Goal: Find specific fact: Find specific fact

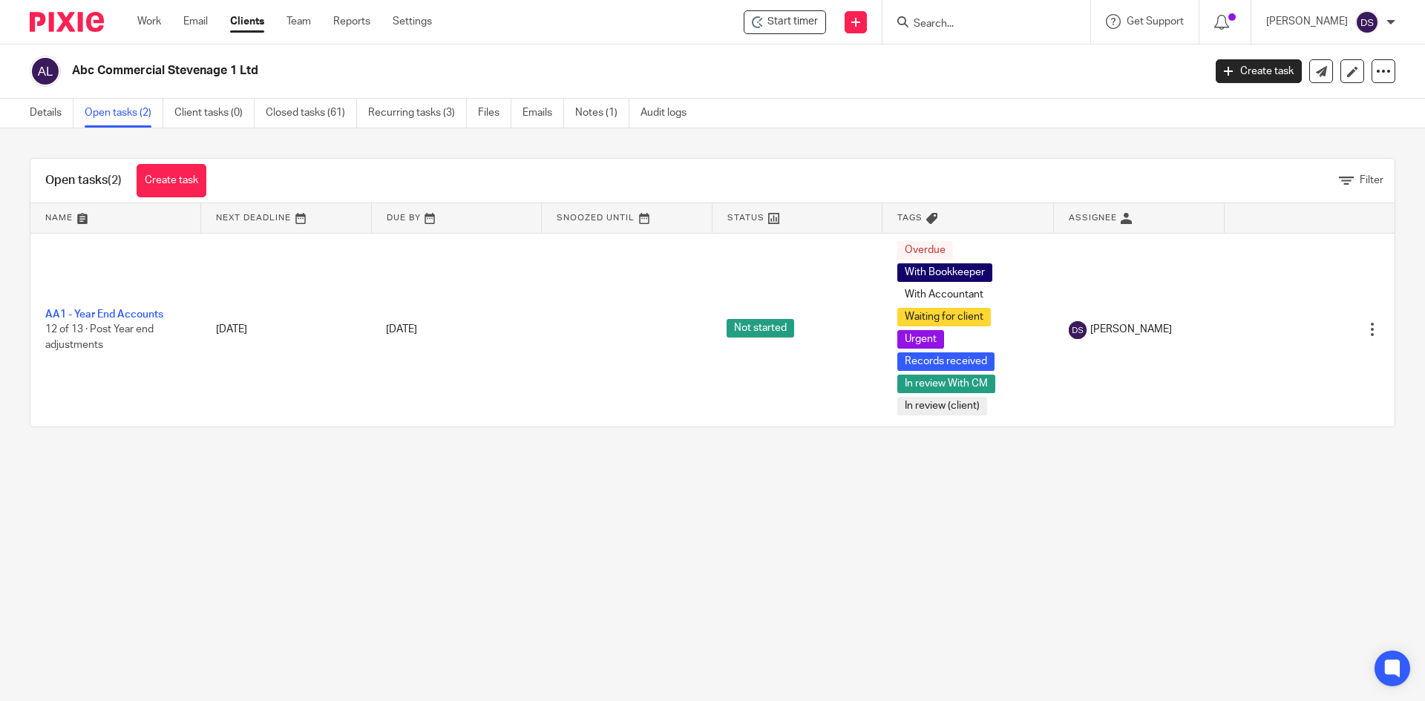
click at [950, 20] on input "Search" at bounding box center [979, 24] width 134 height 13
type input "a"
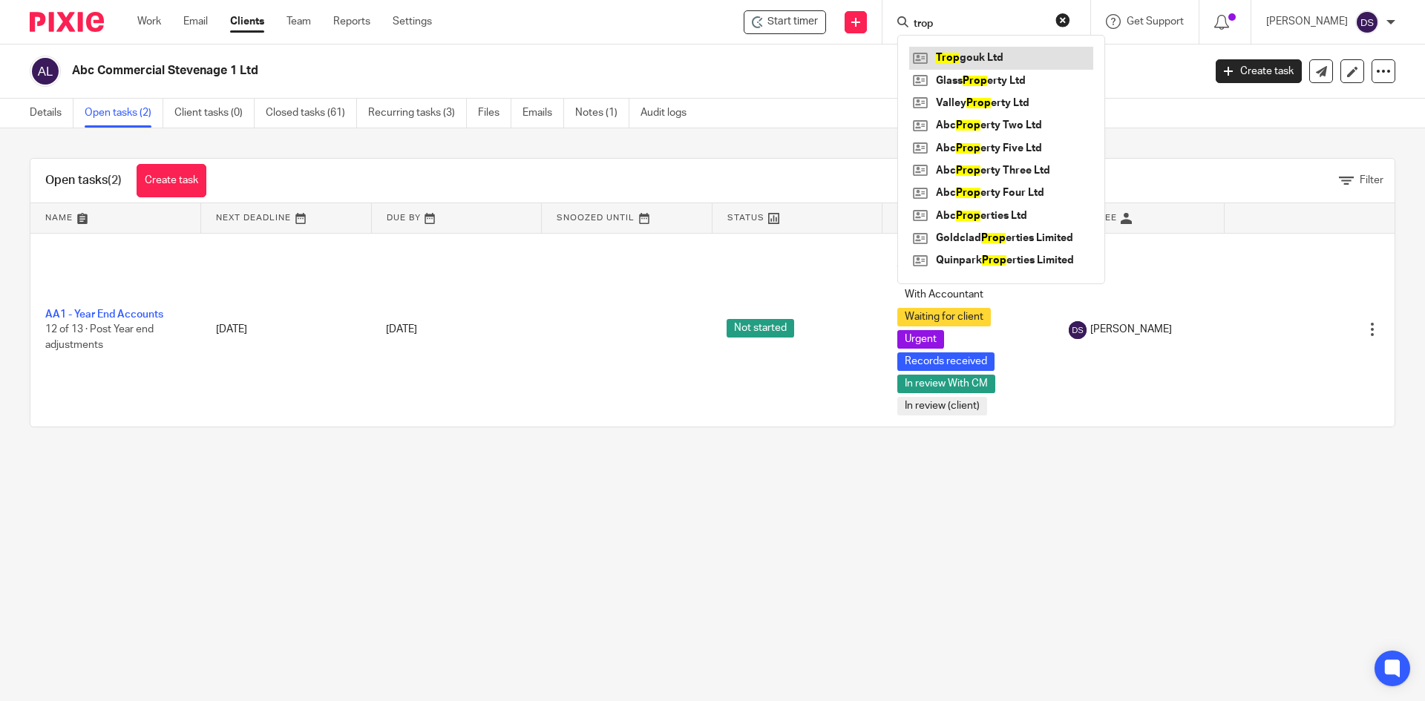
type input "trop"
click at [971, 49] on link at bounding box center [1001, 58] width 184 height 22
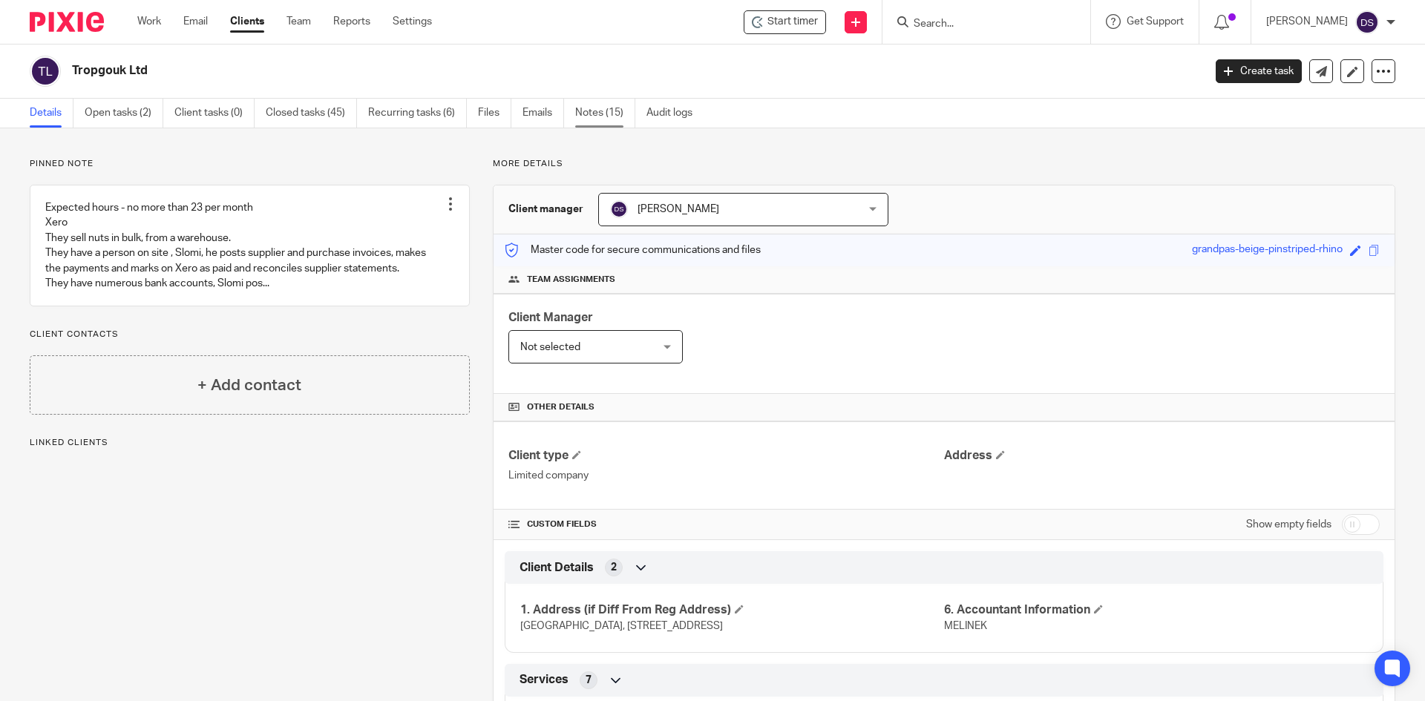
click at [582, 113] on link "Notes (15)" at bounding box center [605, 113] width 60 height 29
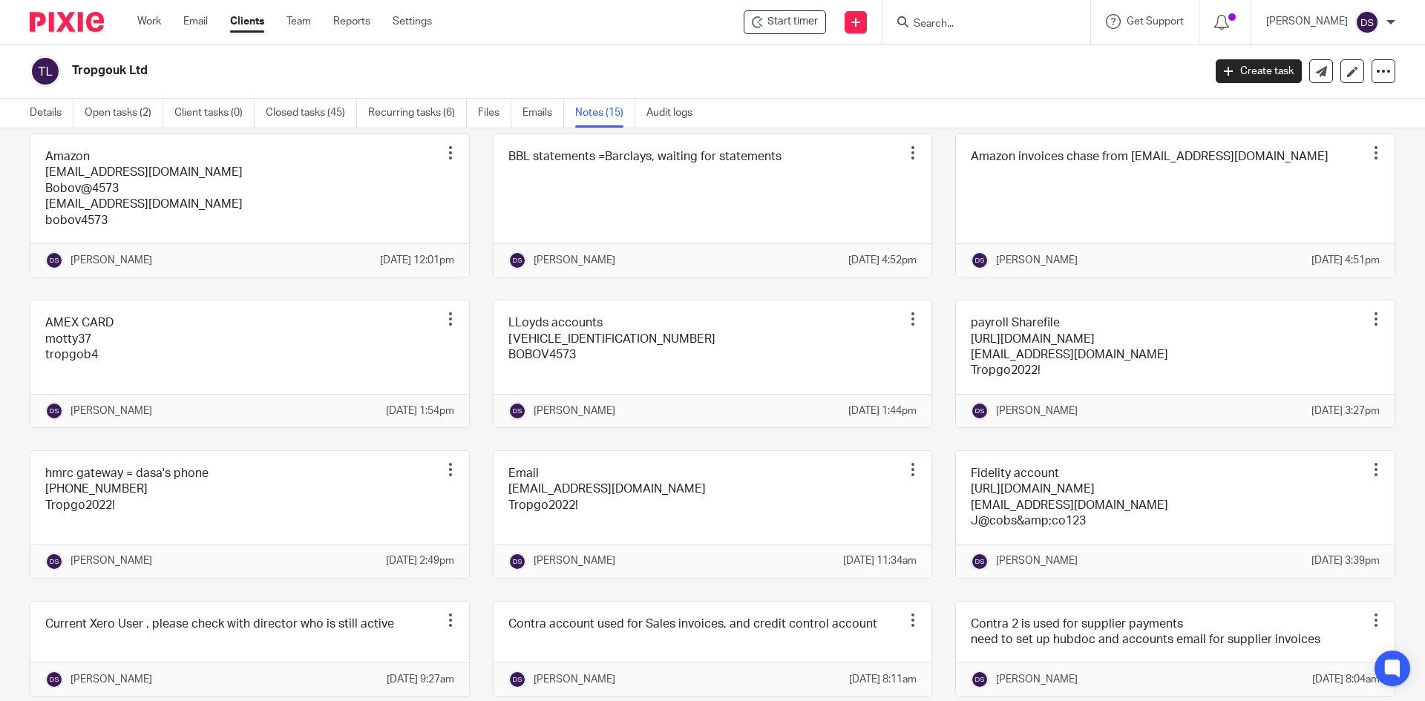
scroll to position [371, 0]
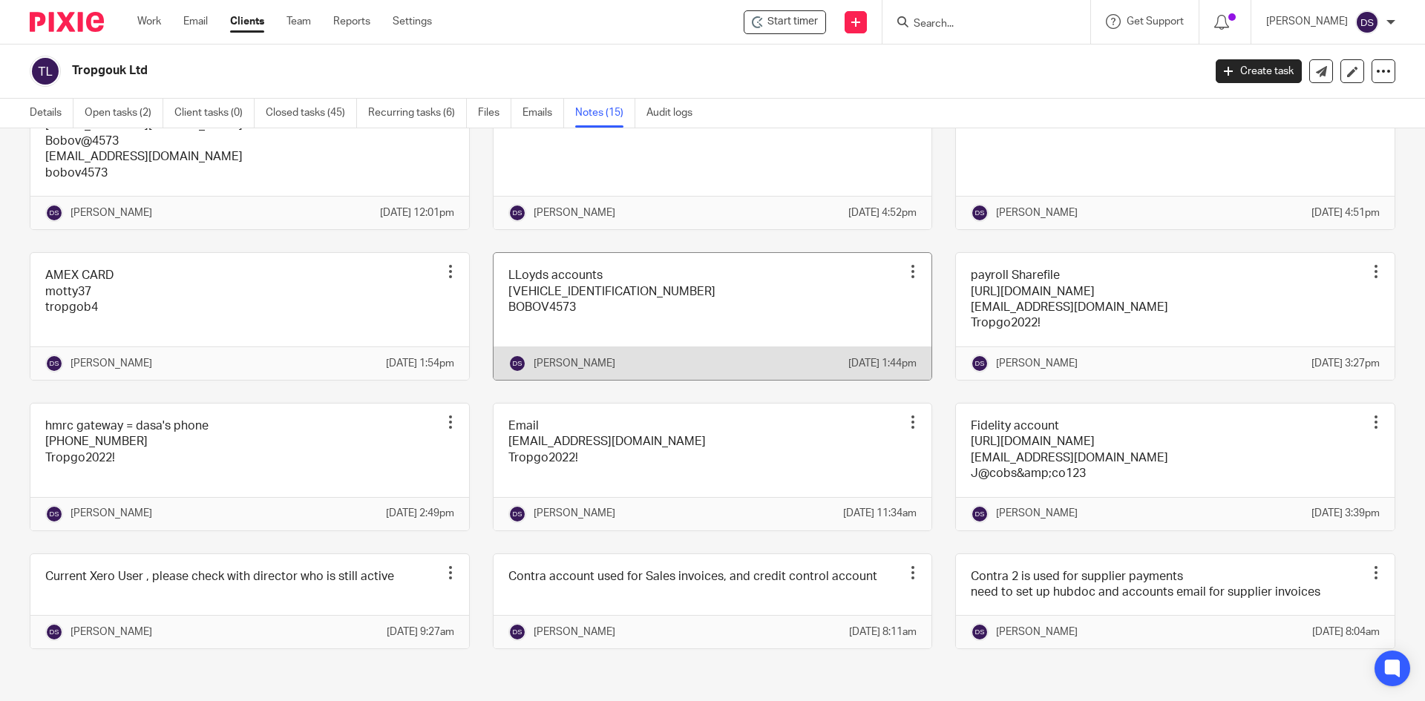
click at [565, 303] on link at bounding box center [713, 316] width 439 height 127
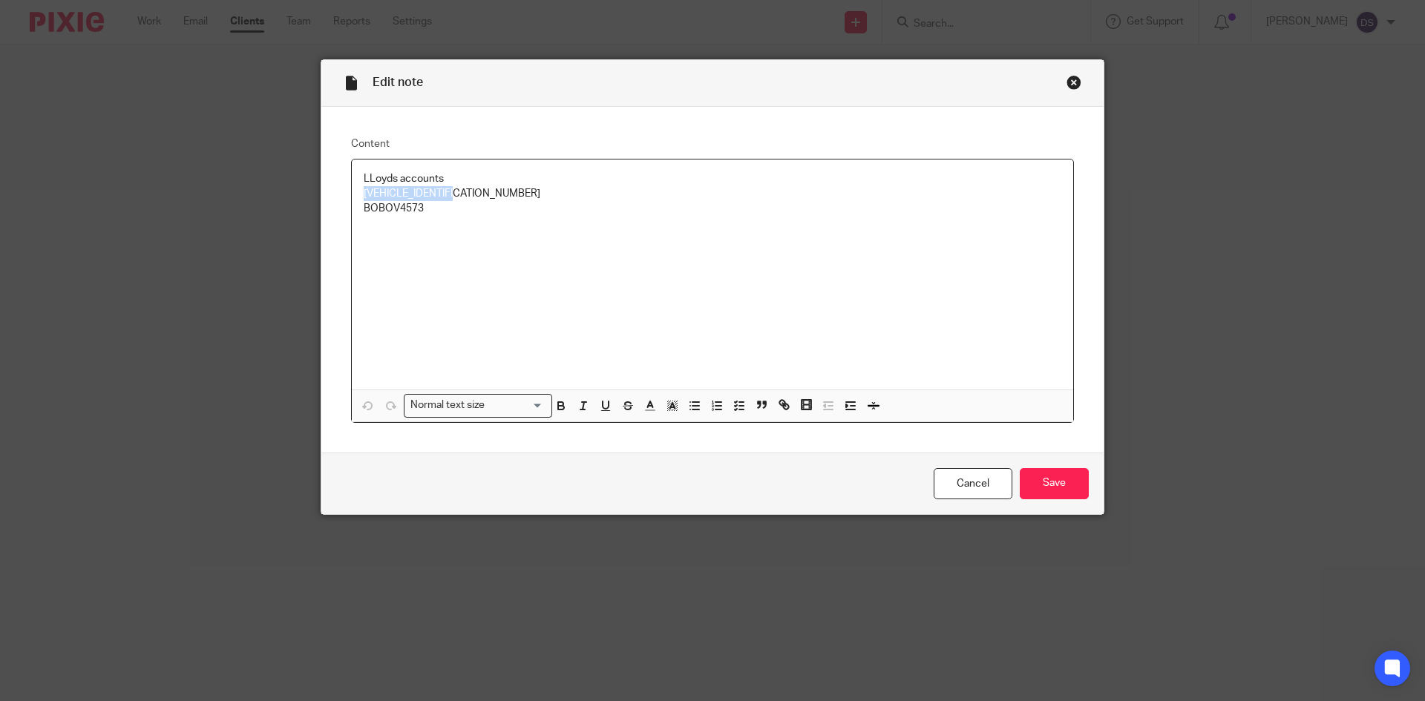
drag, startPoint x: 445, startPoint y: 194, endPoint x: 313, endPoint y: 194, distance: 131.4
click at [313, 194] on div "Edit note Content LLoyds accounts MBLUMENBERG310381 BOBOV4573 Normal text size …" at bounding box center [712, 350] width 1425 height 701
copy p "MBLUMENBERG310381"
drag, startPoint x: 430, startPoint y: 206, endPoint x: 345, endPoint y: 208, distance: 84.6
click at [351, 208] on div "LLoyds accounts MBLUMENBERG310381 BOBOV4573 Normal text size Loading... Remove …" at bounding box center [712, 291] width 723 height 264
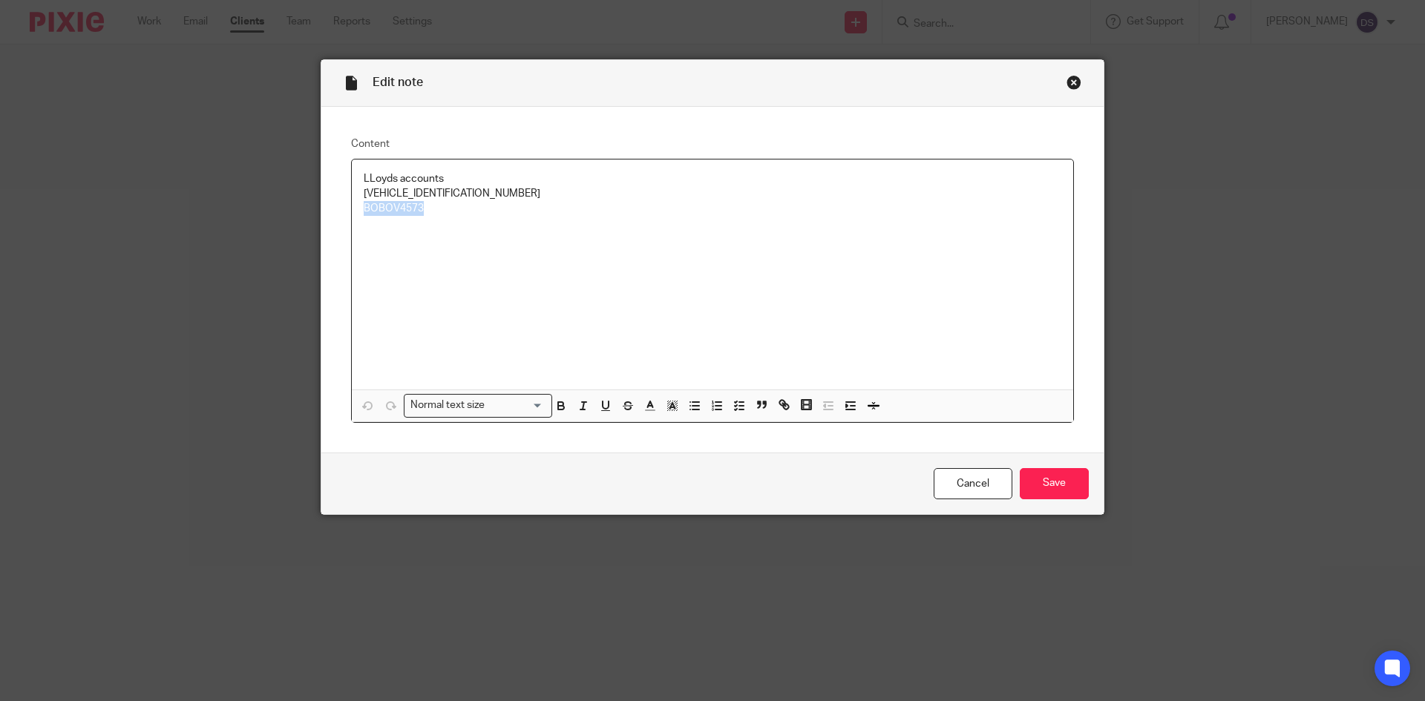
copy p "BOBOV4573"
click at [1072, 82] on div "Close this dialog window" at bounding box center [1073, 82] width 15 height 15
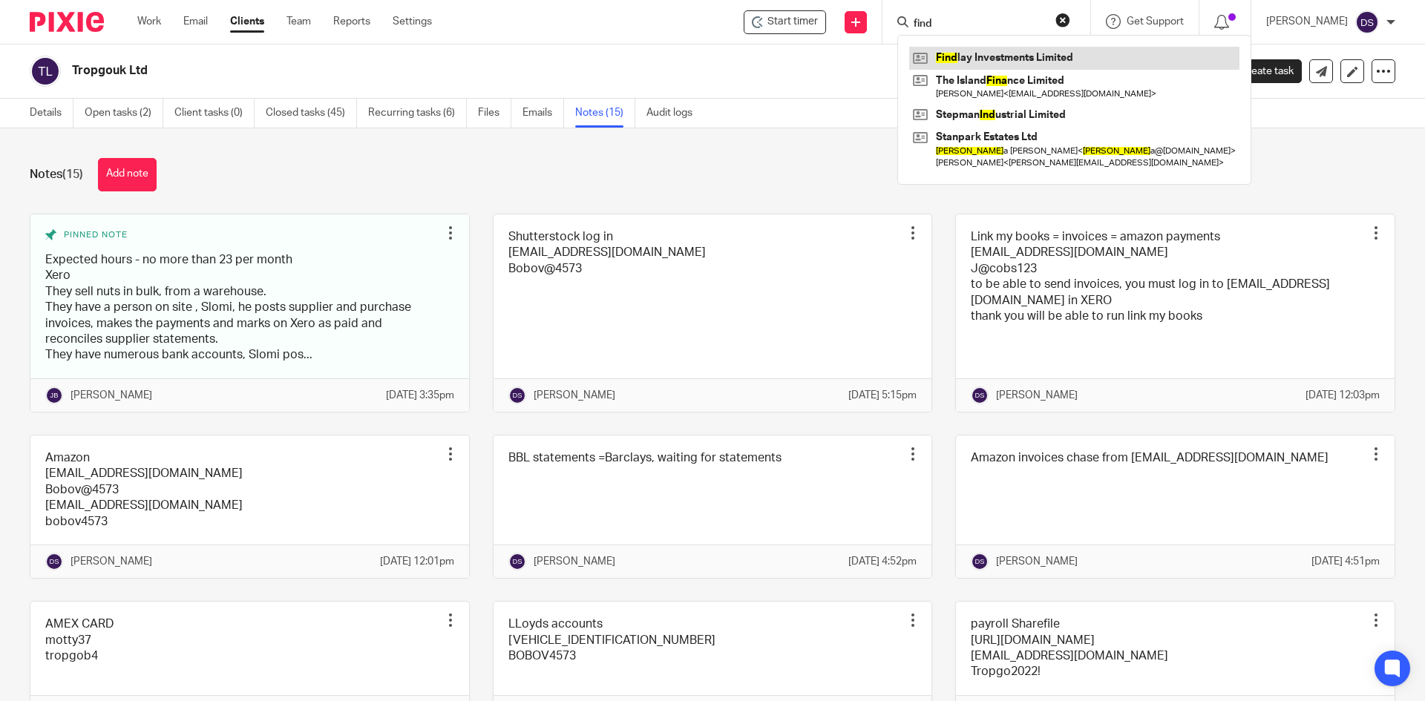
type input "find"
click at [994, 57] on link at bounding box center [1074, 58] width 330 height 22
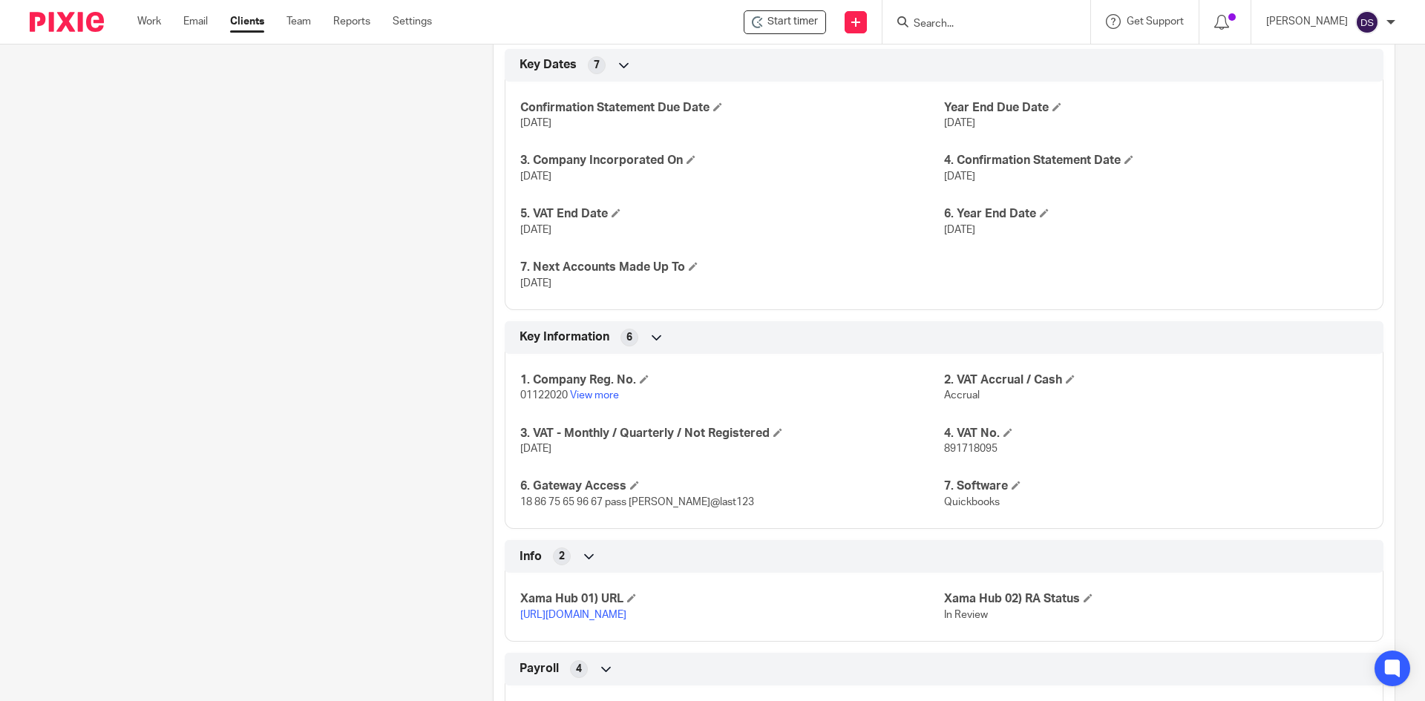
scroll to position [1066, 0]
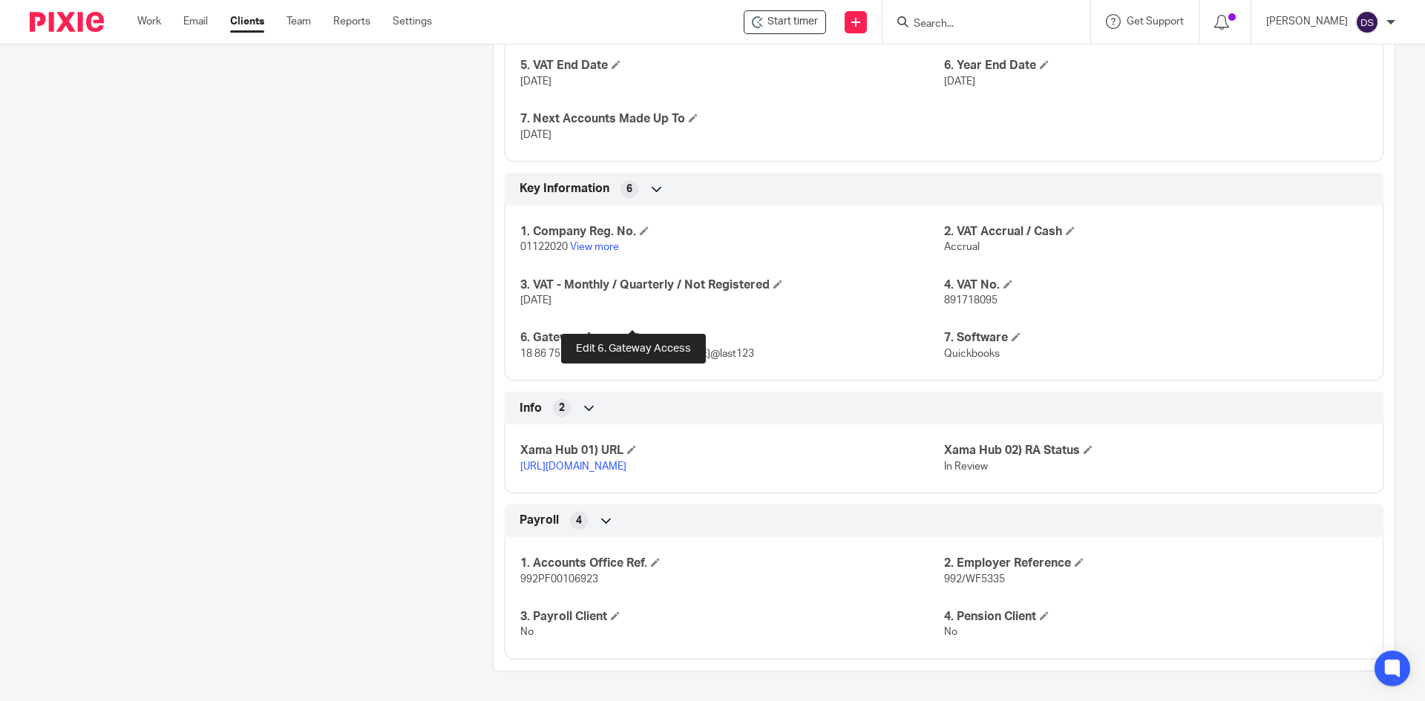
click at [630, 332] on span at bounding box center [634, 336] width 9 height 9
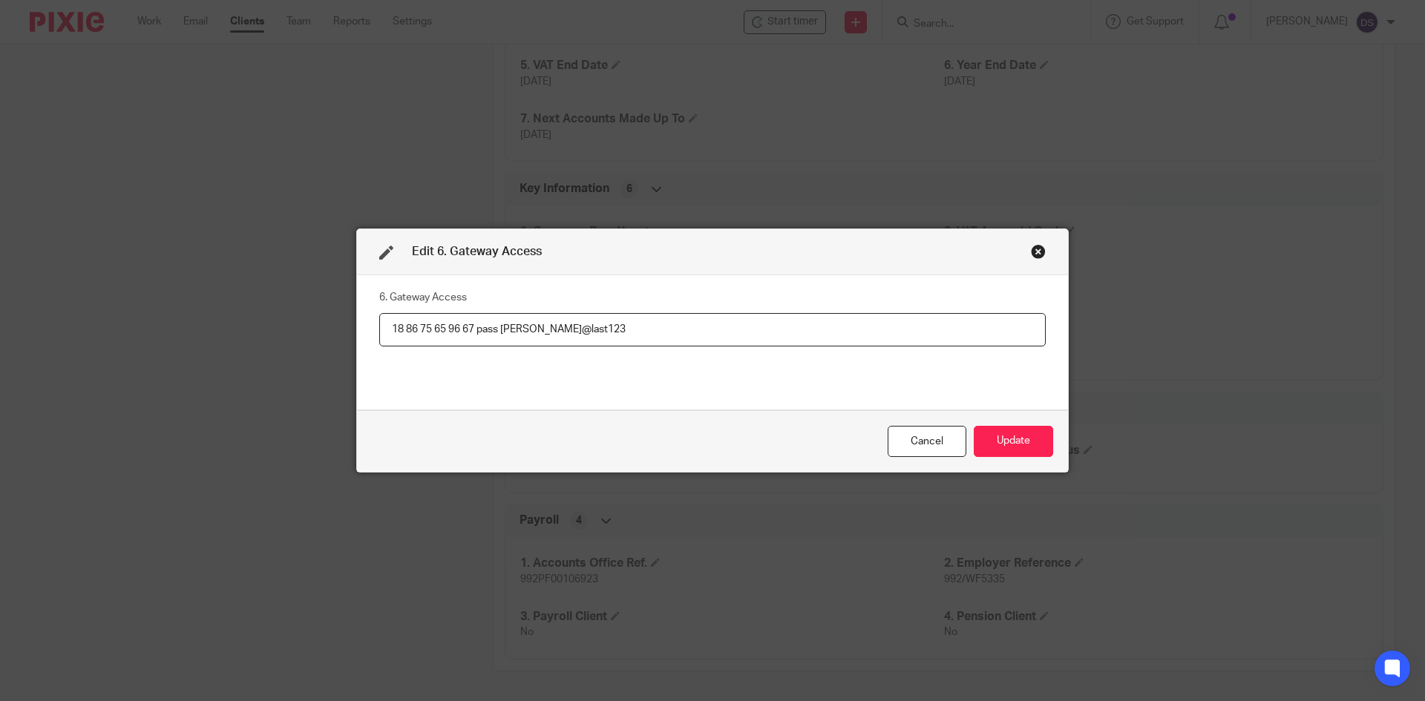
drag, startPoint x: 473, startPoint y: 326, endPoint x: 267, endPoint y: 328, distance: 205.6
click at [267, 328] on div "Edit 6. Gateway Access 6. Gateway Access 18 86 75 65 96 67 pass Henry@last123 C…" at bounding box center [712, 350] width 1425 height 701
drag, startPoint x: 600, startPoint y: 327, endPoint x: 499, endPoint y: 330, distance: 101.0
click at [499, 330] on input "18 86 75 65 96 67 pass Henry@last123" at bounding box center [712, 329] width 666 height 33
click at [1034, 251] on div "Close this dialog window" at bounding box center [1038, 251] width 15 height 15
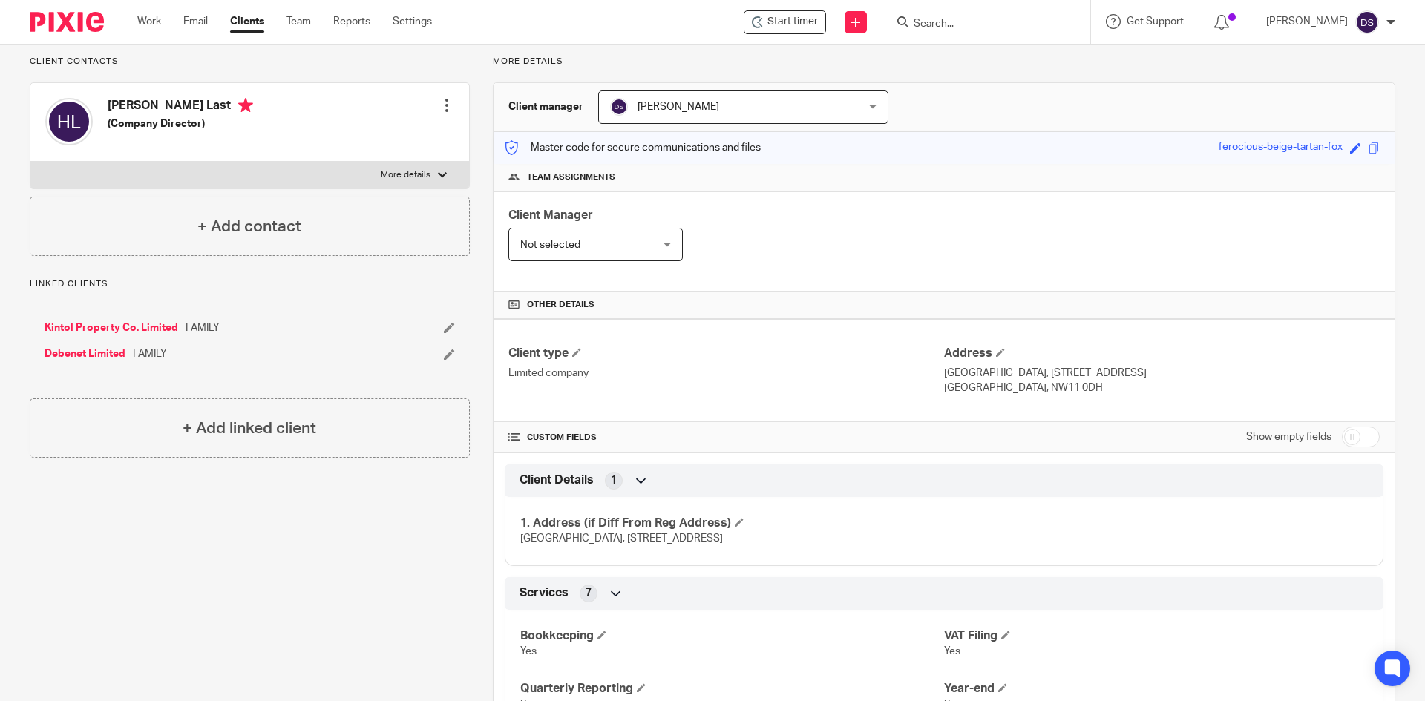
scroll to position [0, 0]
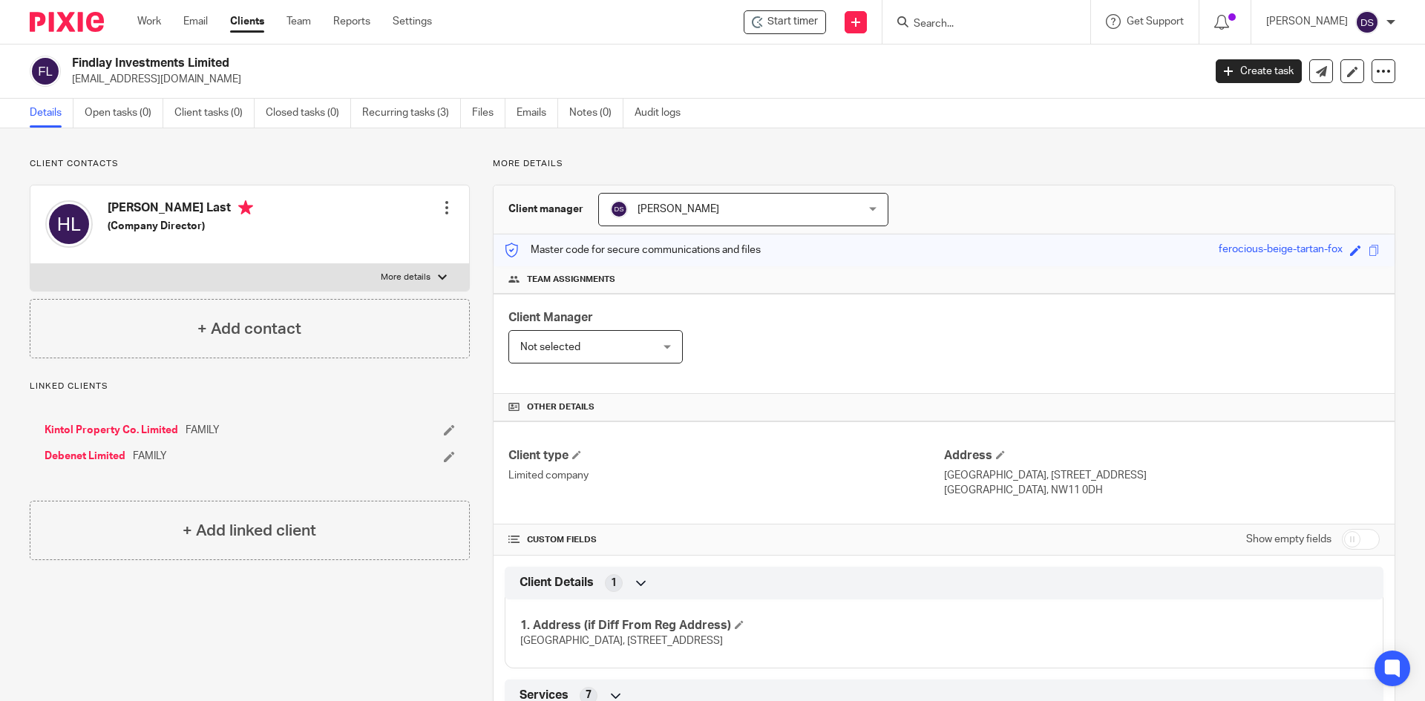
click at [948, 23] on input "Search" at bounding box center [979, 24] width 134 height 13
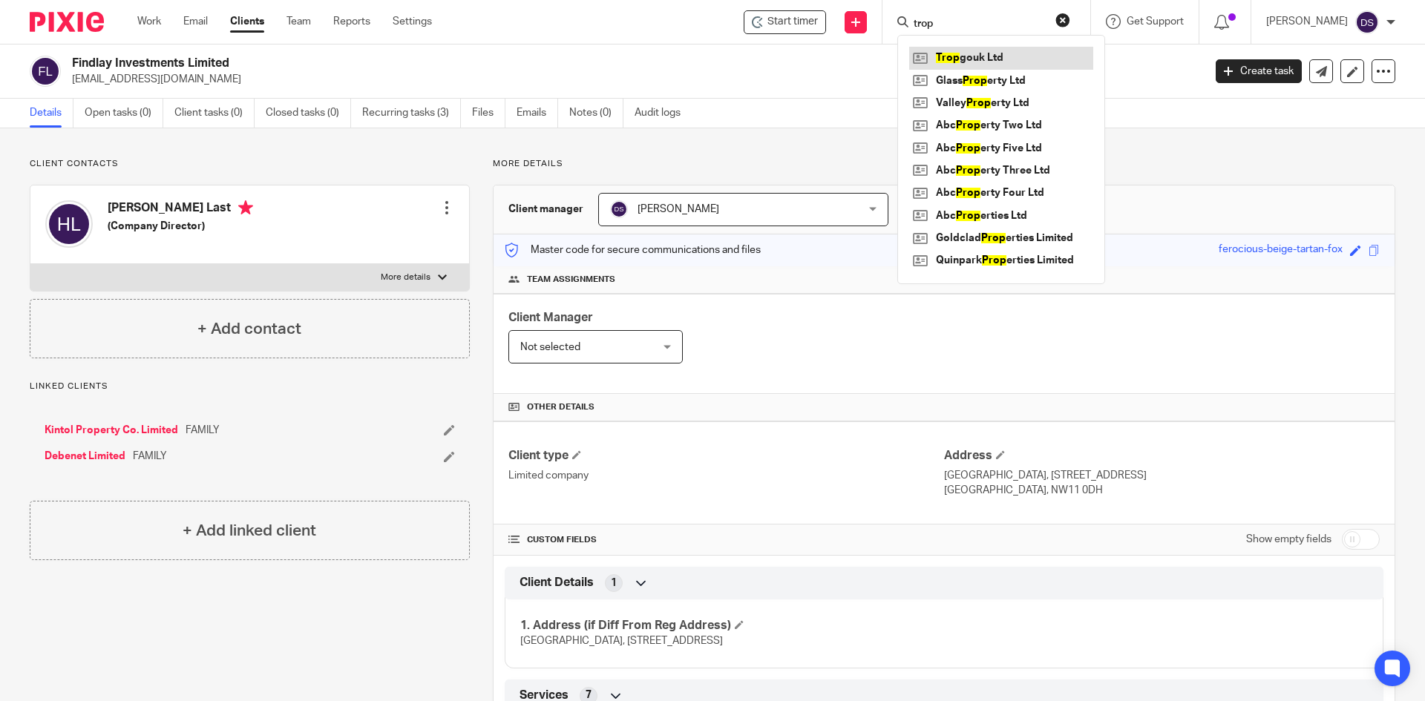
type input "trop"
click at [954, 57] on link at bounding box center [1001, 58] width 184 height 22
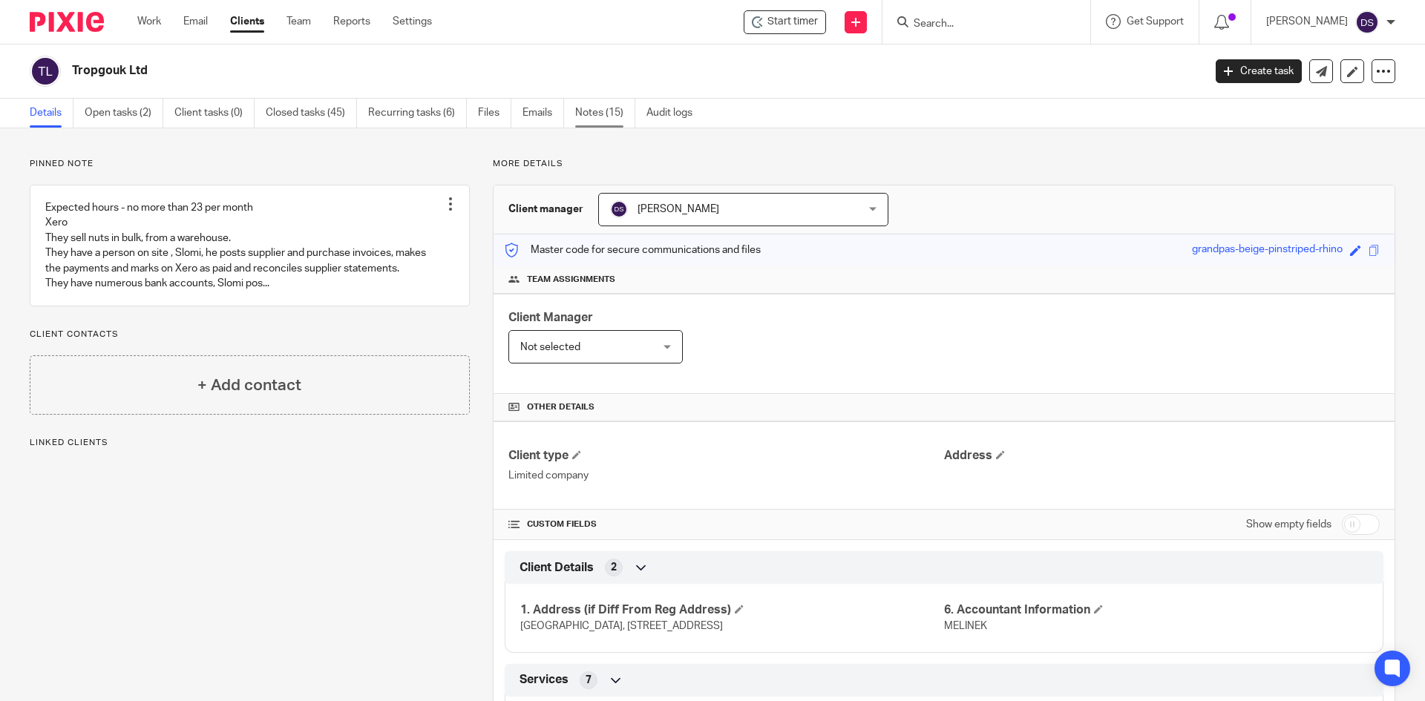
click at [591, 119] on link "Notes (15)" at bounding box center [605, 113] width 60 height 29
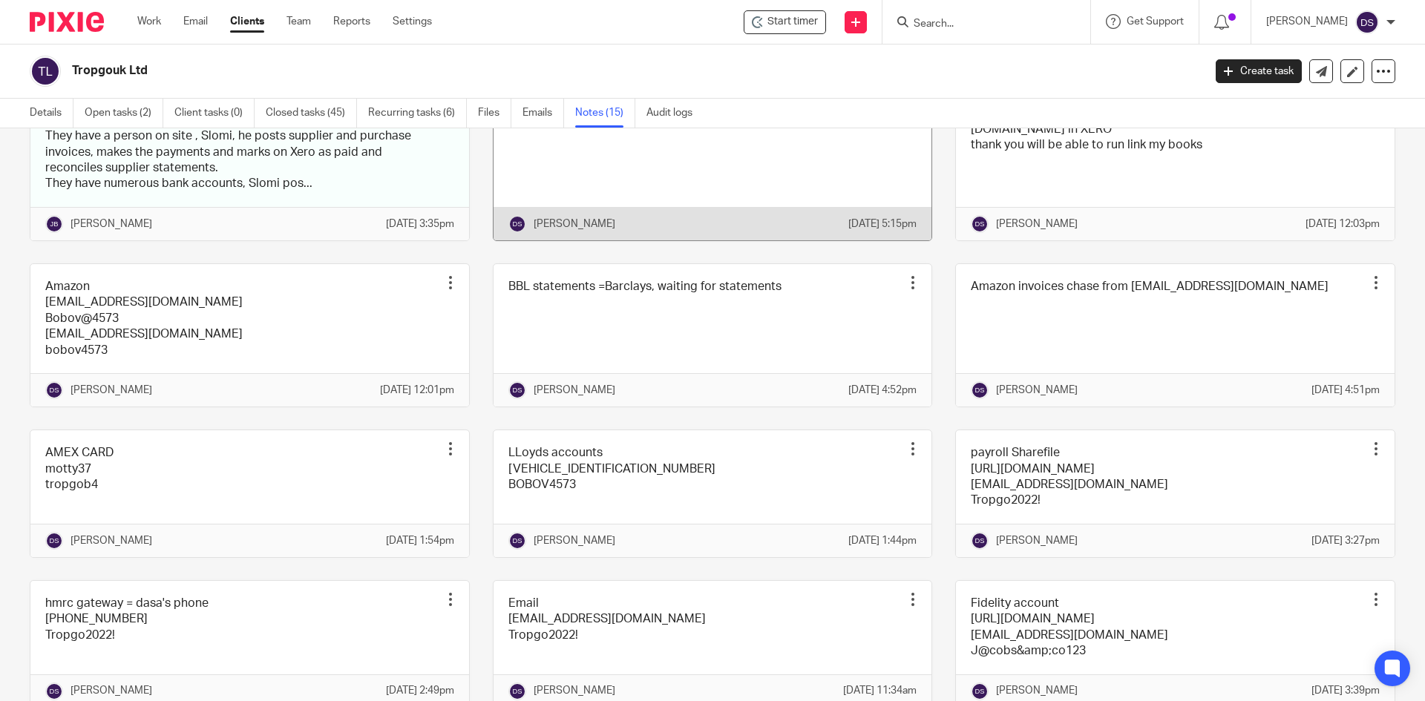
scroll to position [297, 0]
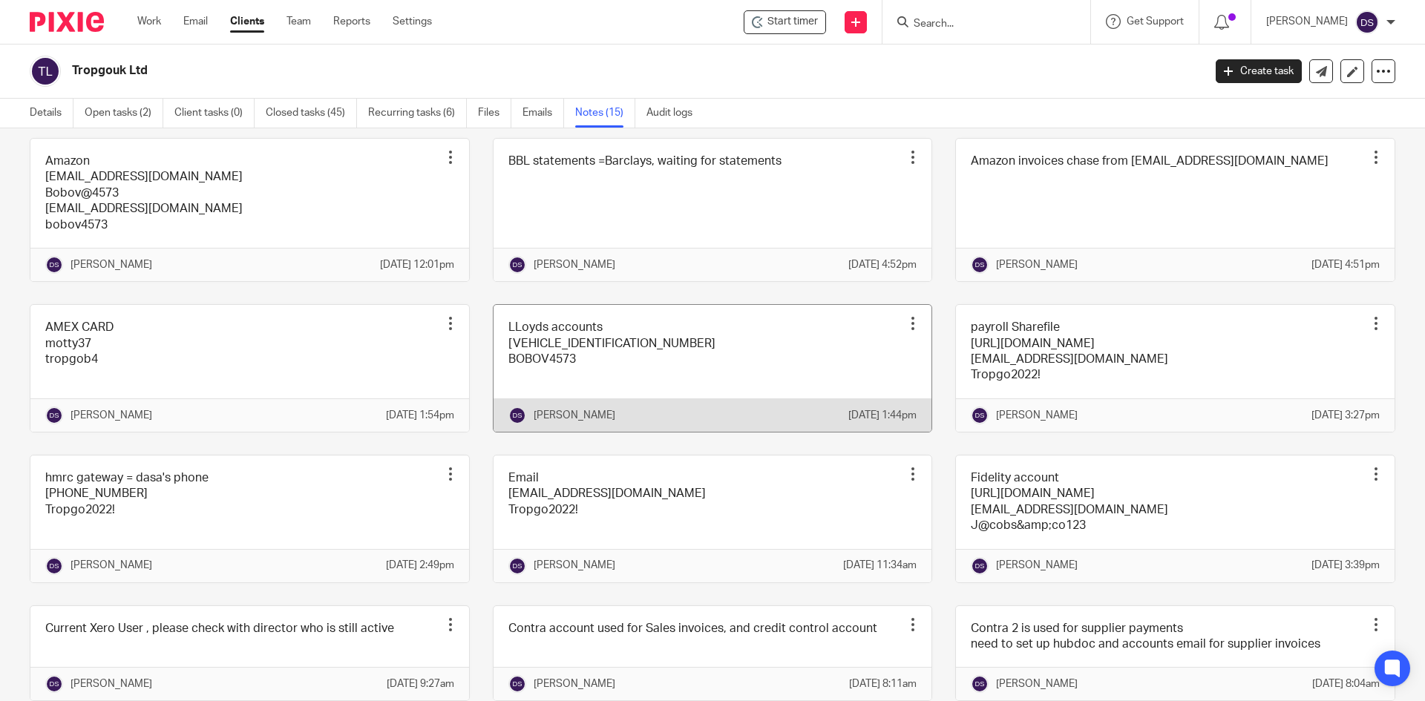
click at [594, 382] on link at bounding box center [713, 368] width 439 height 127
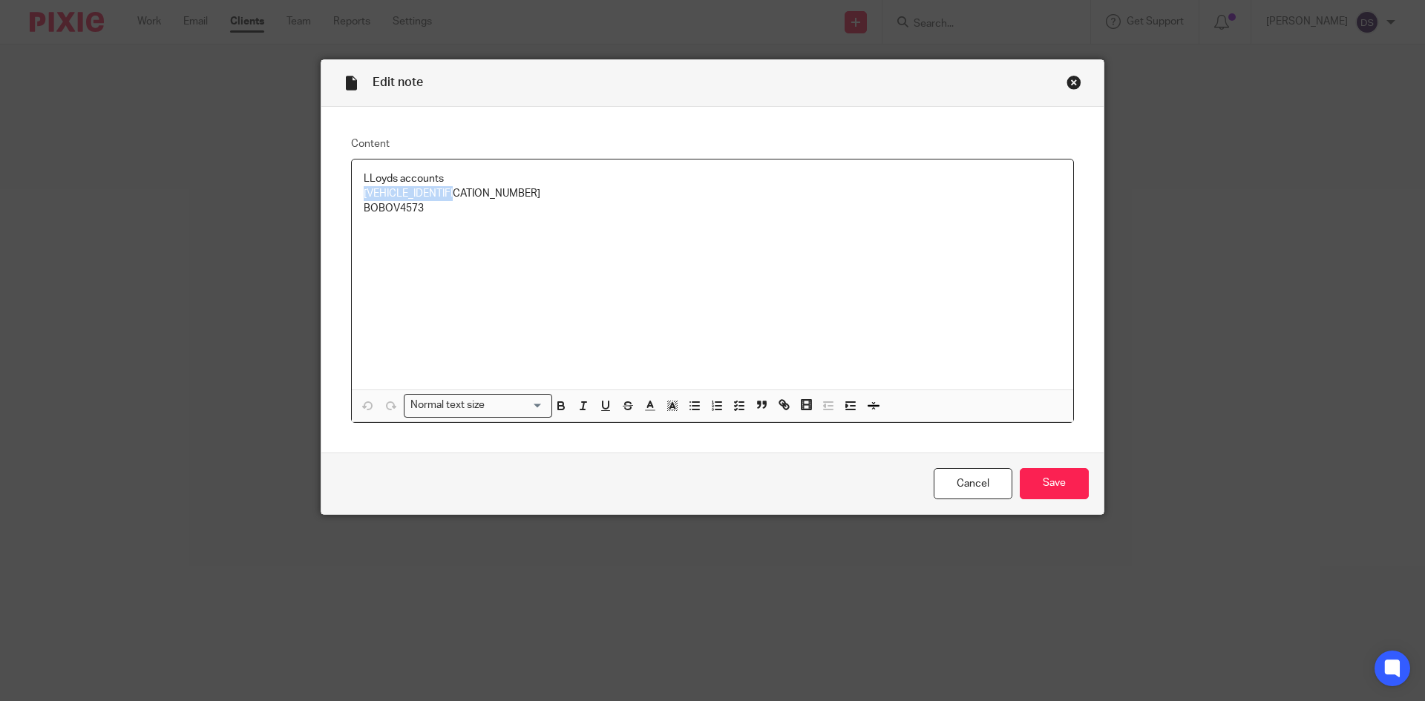
drag, startPoint x: 490, startPoint y: 190, endPoint x: 332, endPoint y: 199, distance: 158.3
click at [332, 199] on div "Content LLoyds accounts [VEHICLE_IDENTIFICATION_NUMBER] BOBOV4573 Normal text s…" at bounding box center [712, 280] width 782 height 346
copy p "[VEHICLE_IDENTIFICATION_NUMBER]"
drag, startPoint x: 432, startPoint y: 213, endPoint x: 357, endPoint y: 210, distance: 75.0
click at [357, 210] on div "LLoyds accounts [VEHICLE_IDENTIFICATION_NUMBER] BOBOV4573" at bounding box center [712, 275] width 721 height 230
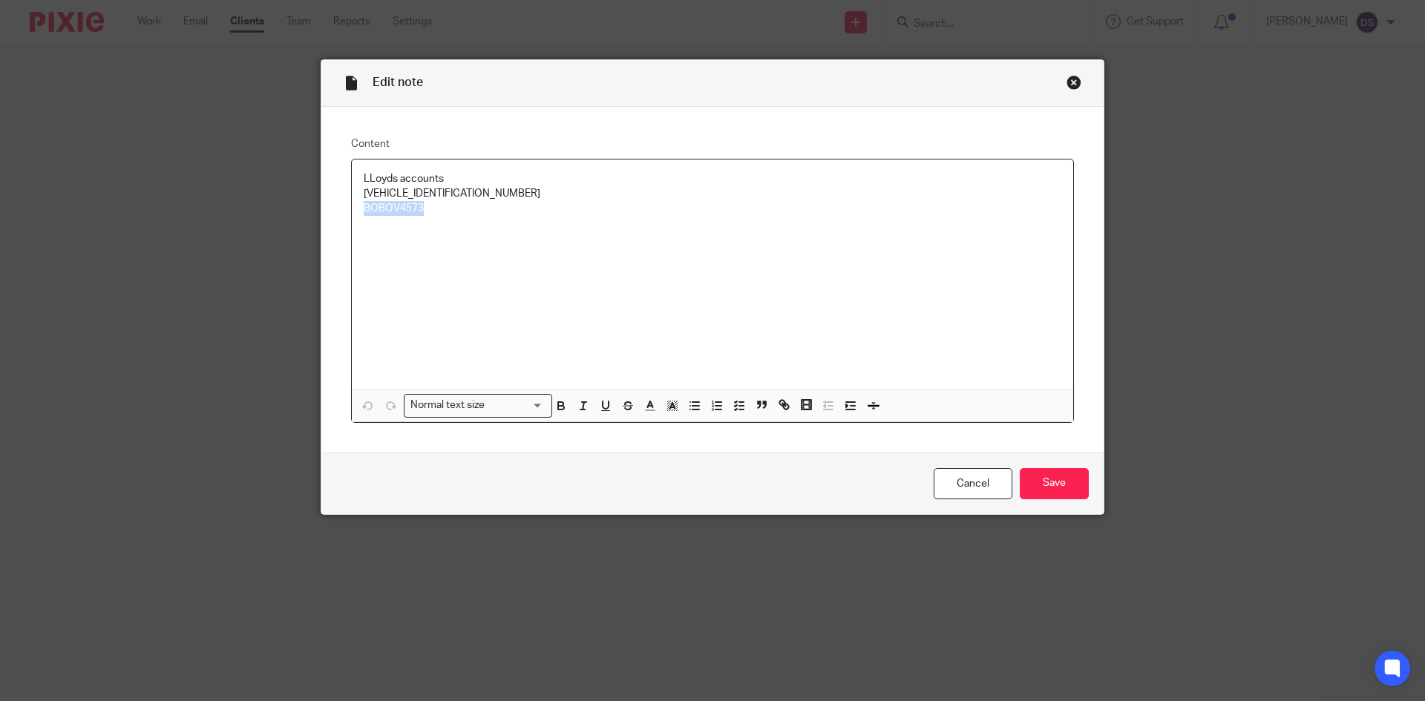
copy p "BOBOV4573"
drag, startPoint x: 482, startPoint y: 197, endPoint x: 338, endPoint y: 197, distance: 143.2
click at [338, 197] on div "Content LLoyds accounts [VEHICLE_IDENTIFICATION_NUMBER] BOBOV4573 Normal text s…" at bounding box center [712, 280] width 782 height 346
copy p "[VEHICLE_IDENTIFICATION_NUMBER]"
drag, startPoint x: 419, startPoint y: 211, endPoint x: 315, endPoint y: 206, distance: 104.8
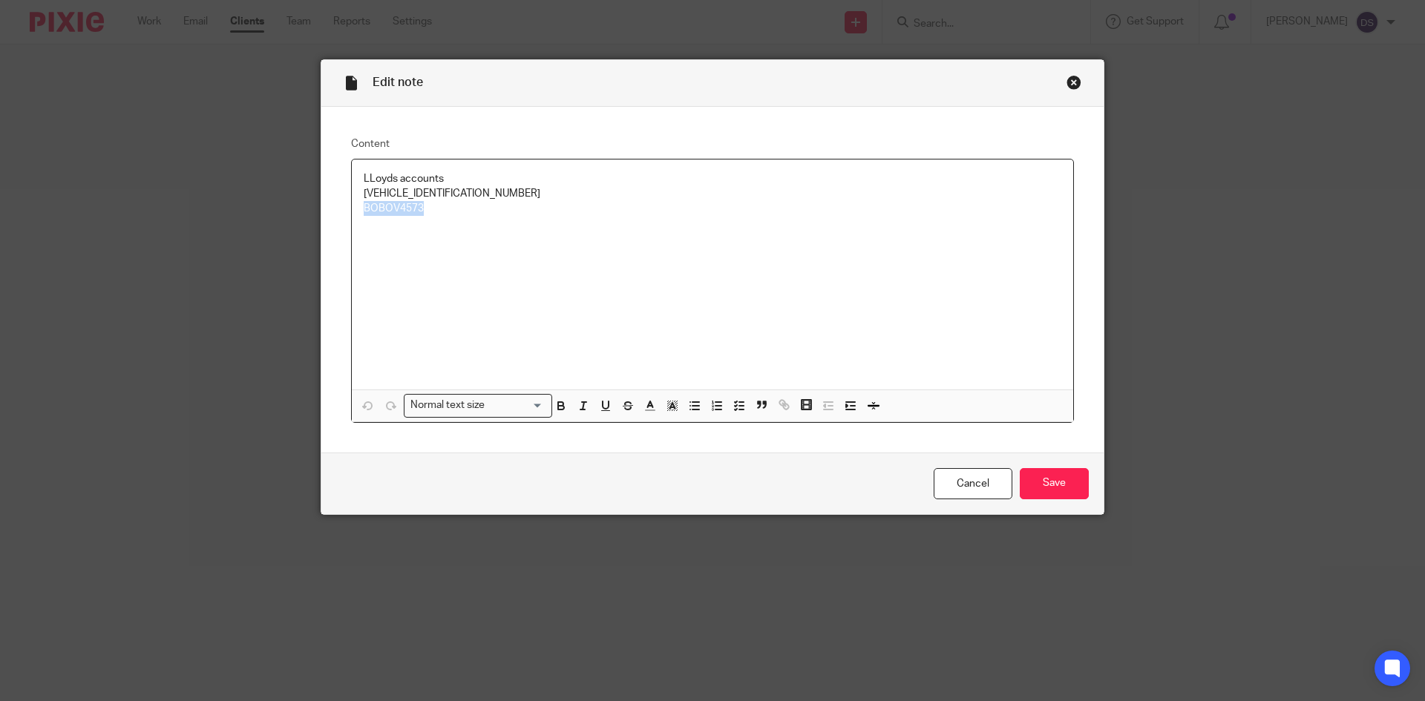
click at [321, 206] on div "Edit note Content LLoyds accounts [VEHICLE_IDENTIFICATION_NUMBER] BOBOV4573 Nor…" at bounding box center [713, 287] width 784 height 456
copy p "BOBOV4573"
